Goal: Check status: Check status

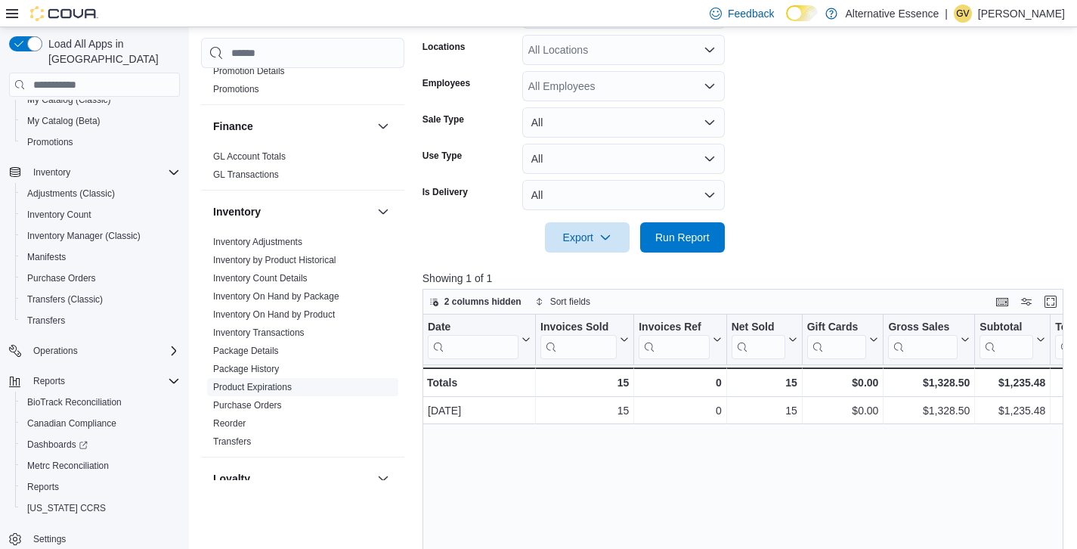
scroll to position [373, 0]
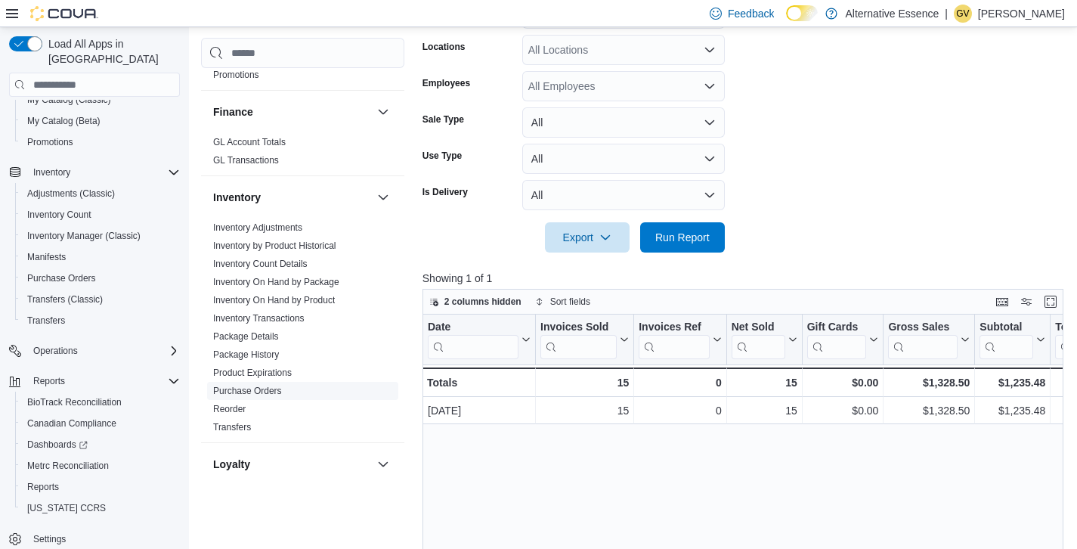
click at [282, 390] on link "Purchase Orders" at bounding box center [247, 391] width 69 height 11
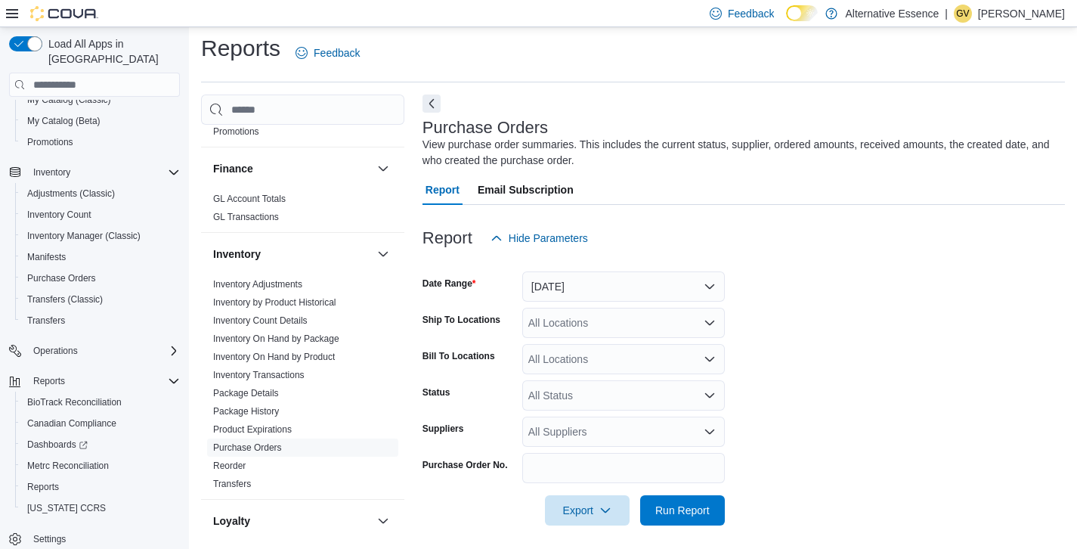
scroll to position [13, 0]
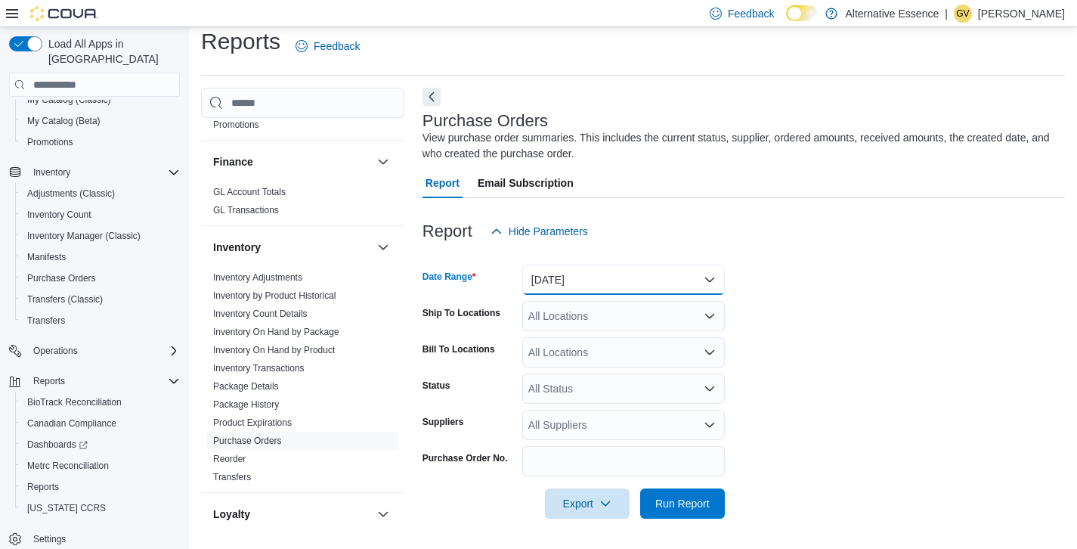
click at [603, 280] on button "[DATE]" at bounding box center [623, 280] width 203 height 30
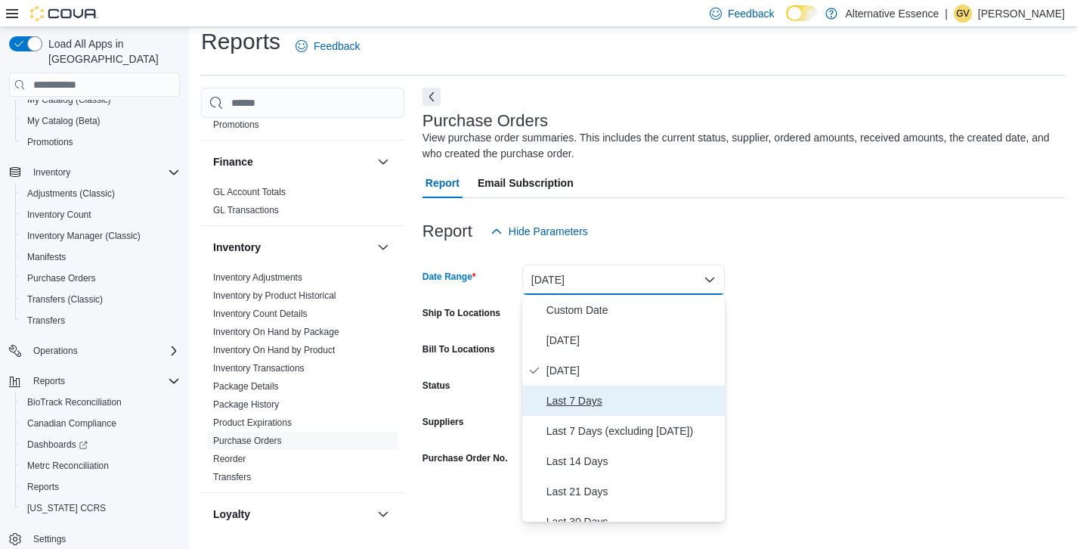
click at [581, 392] on span "Last 7 Days" at bounding box center [633, 401] width 172 height 18
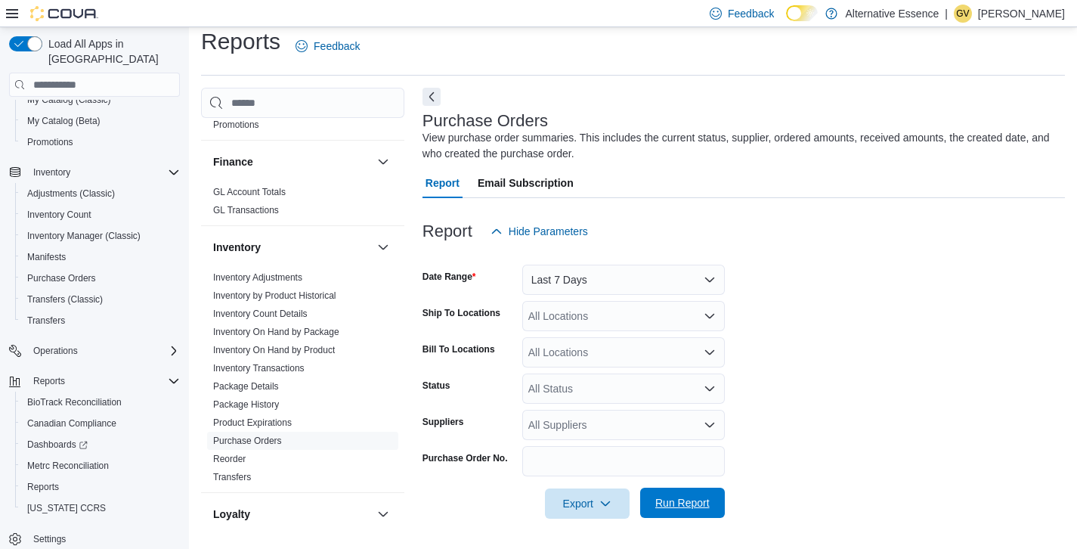
click at [675, 491] on span "Run Report" at bounding box center [682, 503] width 67 height 30
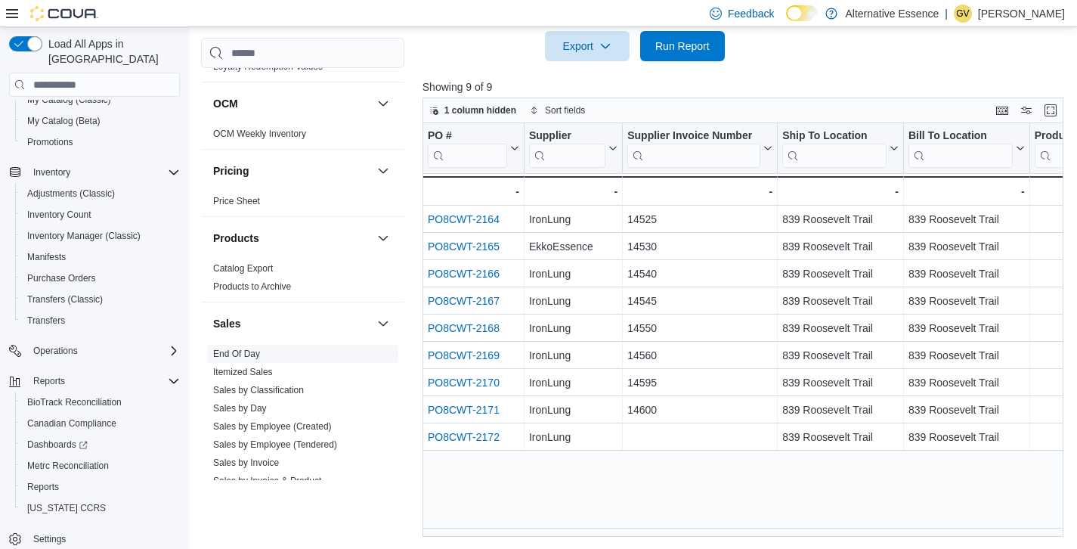
scroll to position [820, 0]
drag, startPoint x: 247, startPoint y: 406, endPoint x: 631, endPoint y: 355, distance: 387.5
click at [247, 406] on link "Sales by Day" at bounding box center [240, 407] width 54 height 11
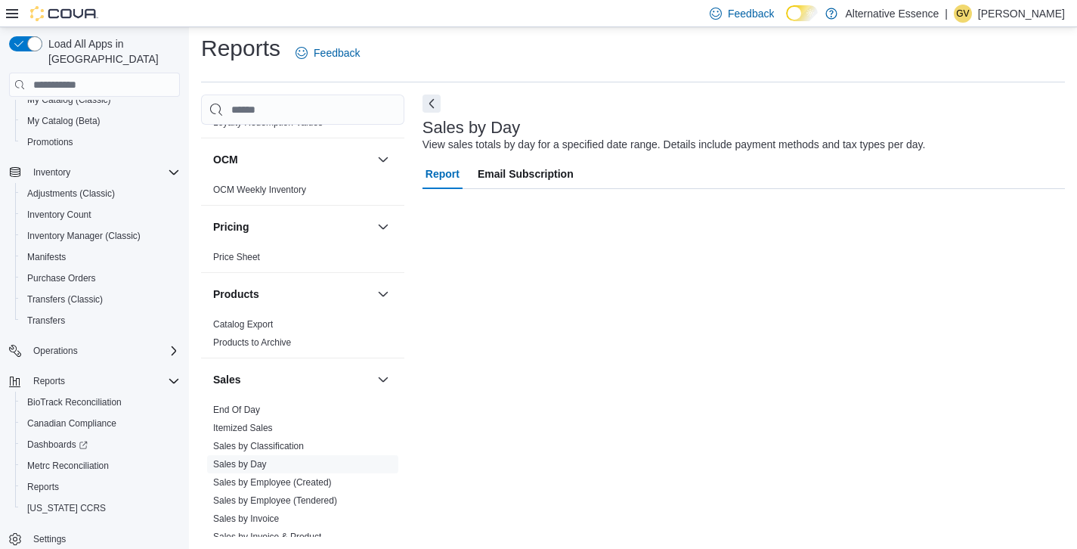
scroll to position [6, 0]
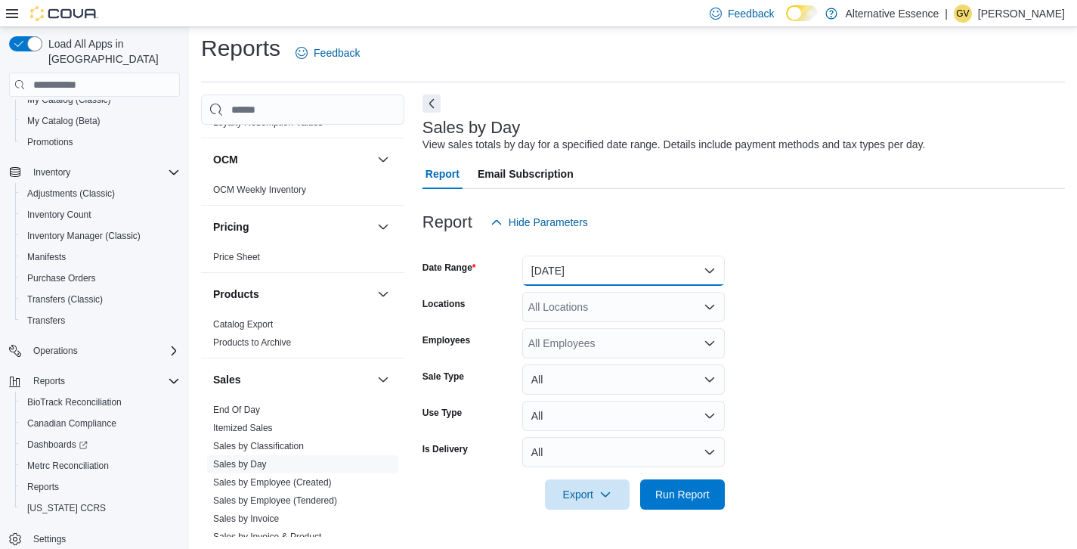
click at [680, 267] on button "[DATE]" at bounding box center [623, 271] width 203 height 30
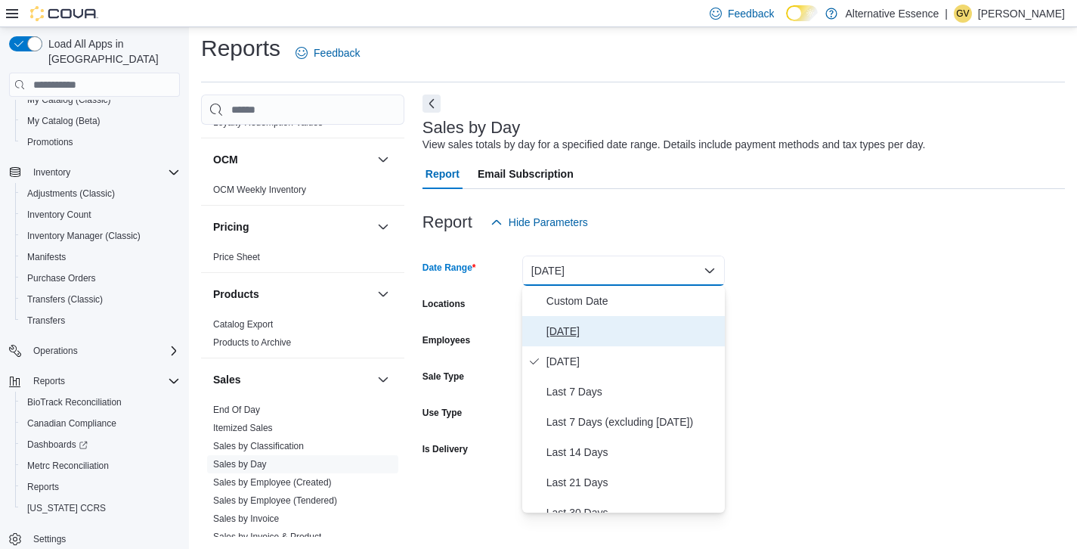
click at [634, 330] on span "[DATE]" at bounding box center [633, 331] width 172 height 18
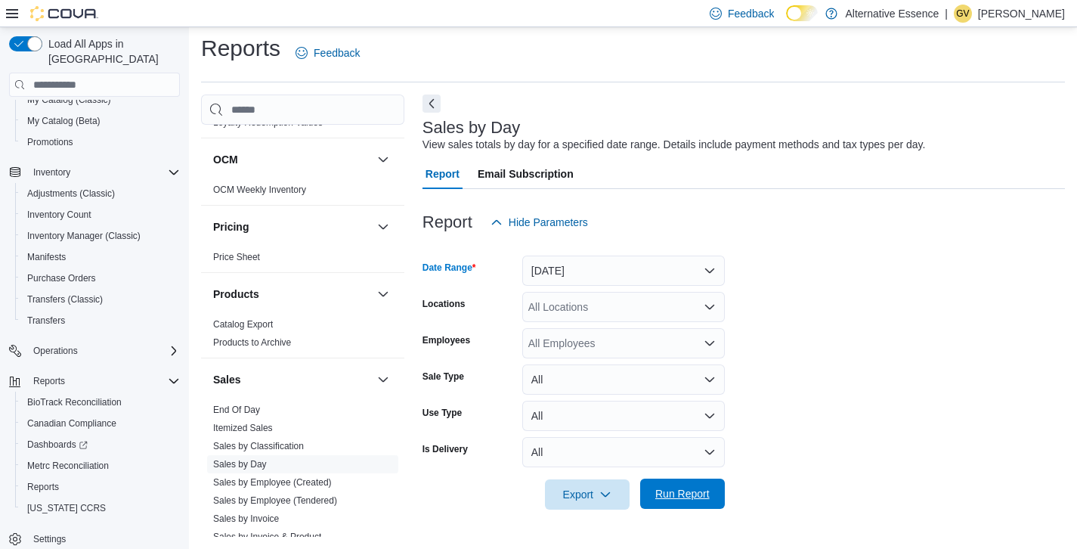
click at [666, 495] on span "Run Report" at bounding box center [682, 493] width 54 height 15
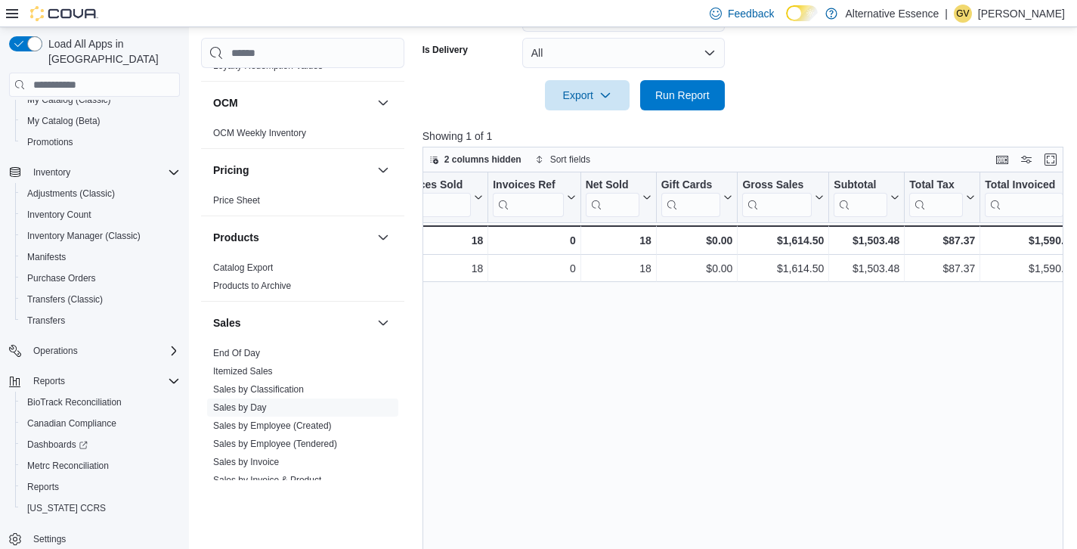
scroll to position [0, 156]
